Goal: Task Accomplishment & Management: Use online tool/utility

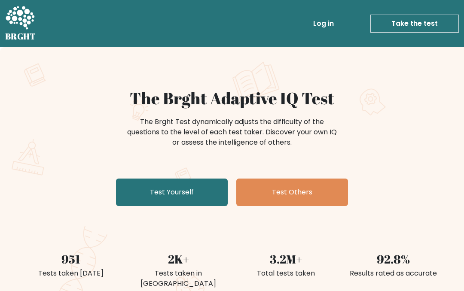
click at [203, 197] on link "Test Yourself" at bounding box center [172, 192] width 112 height 27
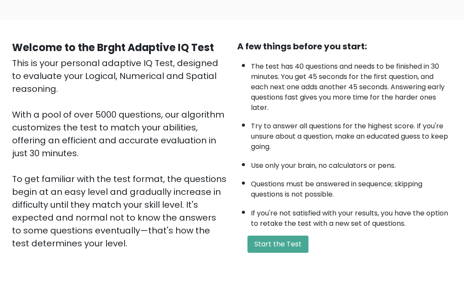
scroll to position [141, 0]
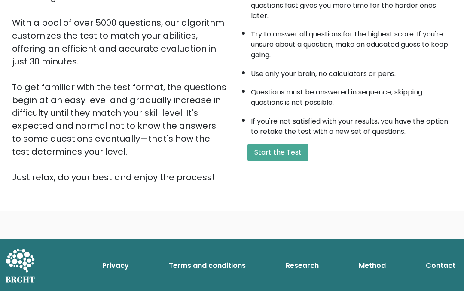
click at [283, 144] on button "Start the Test" at bounding box center [277, 152] width 61 height 17
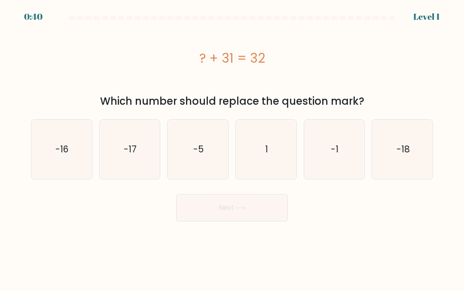
click at [273, 157] on icon "1" at bounding box center [265, 149] width 59 height 59
click at [232, 148] on input "d. 1" at bounding box center [232, 147] width 0 height 2
radio input "true"
click at [264, 212] on button "Next" at bounding box center [232, 207] width 112 height 27
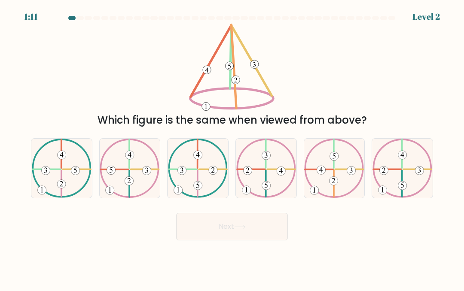
click at [338, 155] on 732 at bounding box center [334, 156] width 9 height 9
click at [232, 148] on input "e." at bounding box center [232, 147] width 0 height 2
radio input "true"
click at [258, 219] on button "Next" at bounding box center [232, 226] width 112 height 27
